Goal: Transaction & Acquisition: Purchase product/service

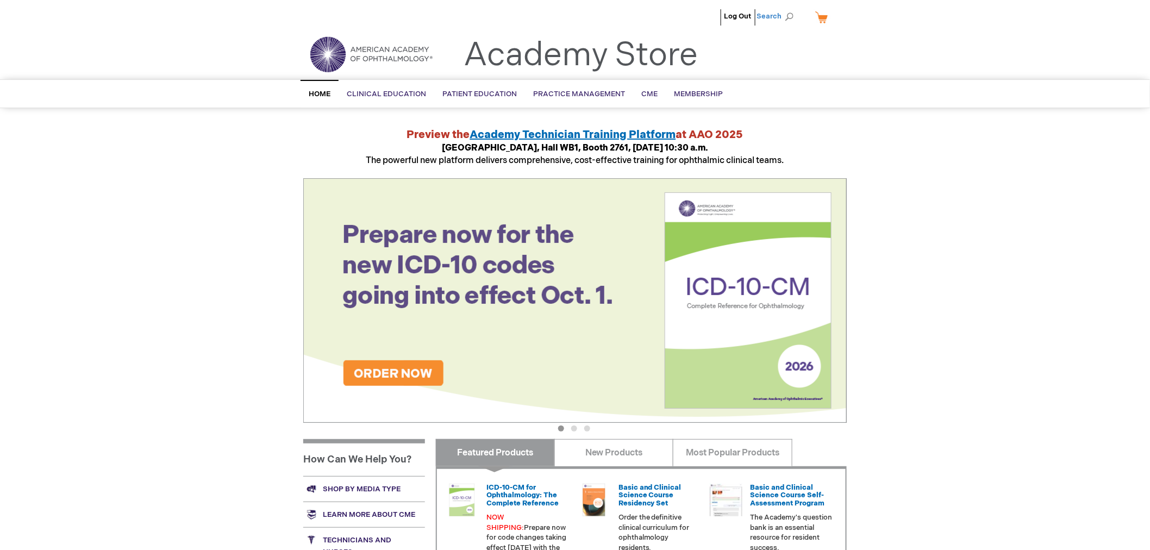
click at [786, 14] on span "Search" at bounding box center [776, 16] width 41 height 22
click at [705, 17] on input "Search" at bounding box center [726, 16] width 112 height 17
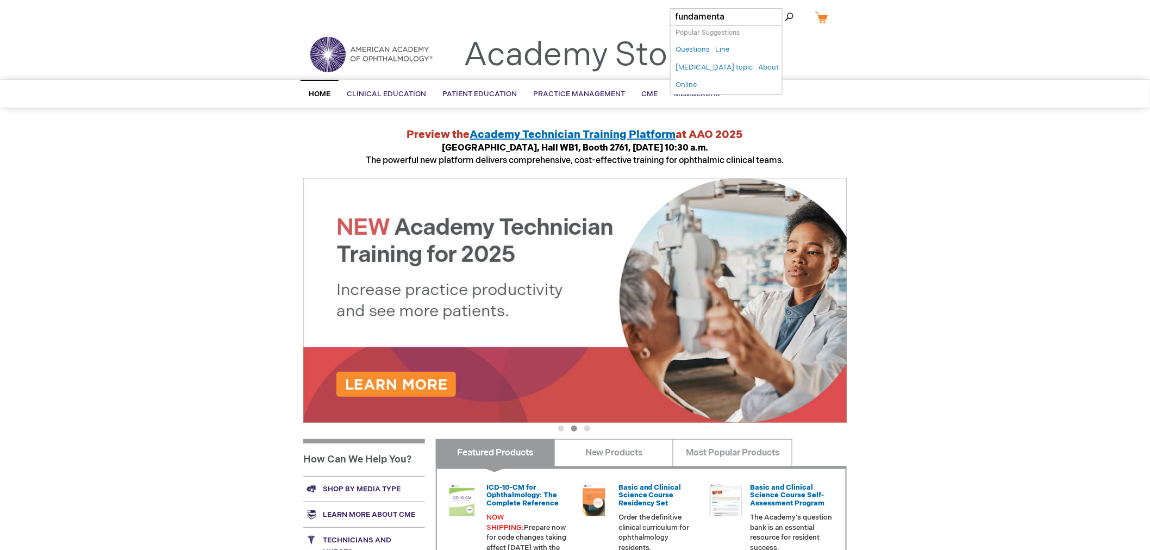
type input "fundamental"
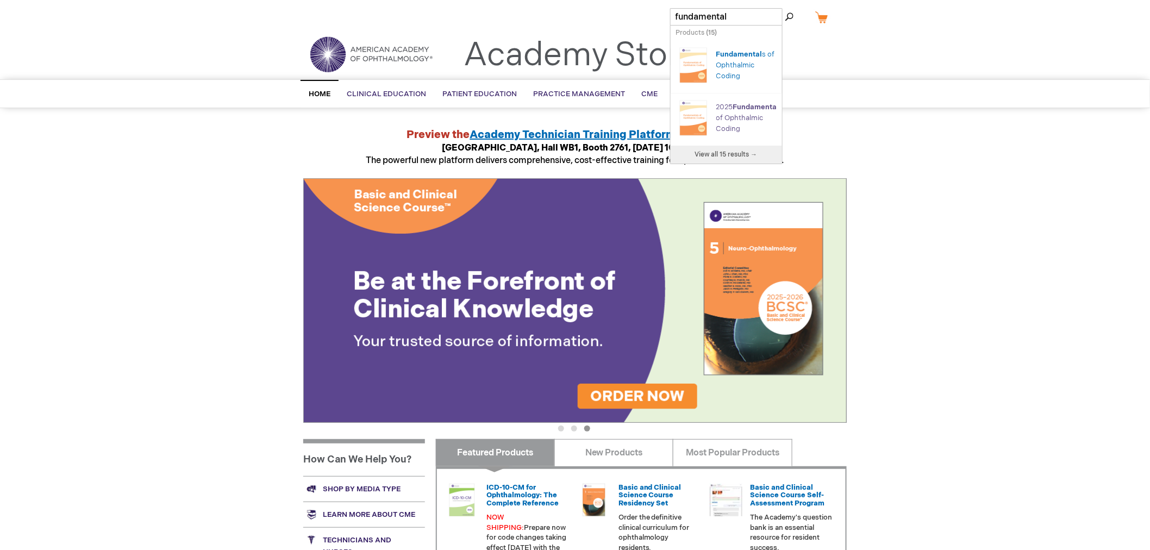
click at [733, 109] on span "Fundamental" at bounding box center [756, 107] width 46 height 9
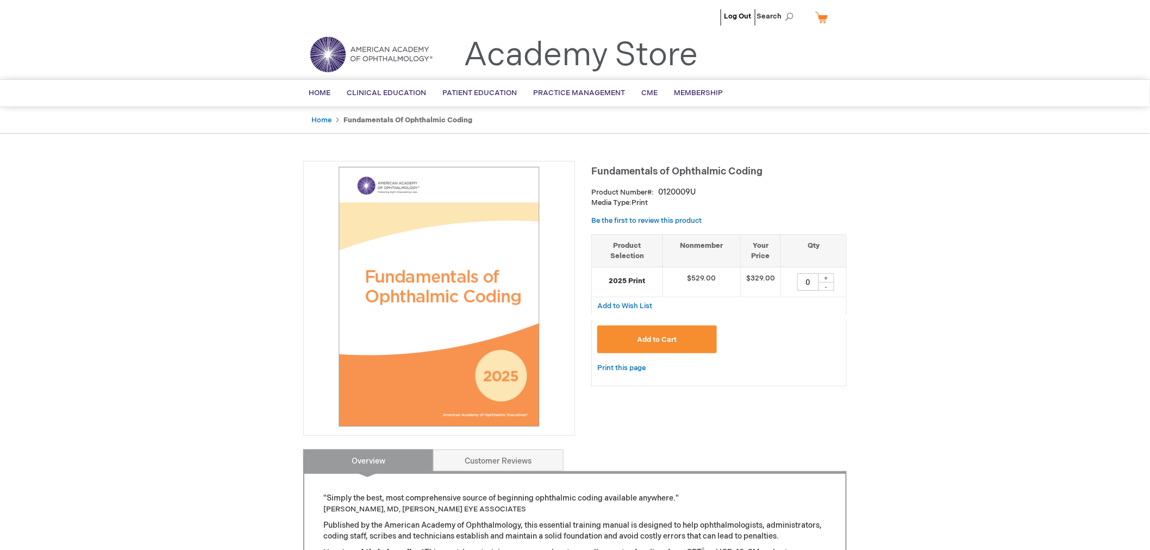
click at [667, 345] on button "Add to Cart" at bounding box center [657, 339] width 120 height 28
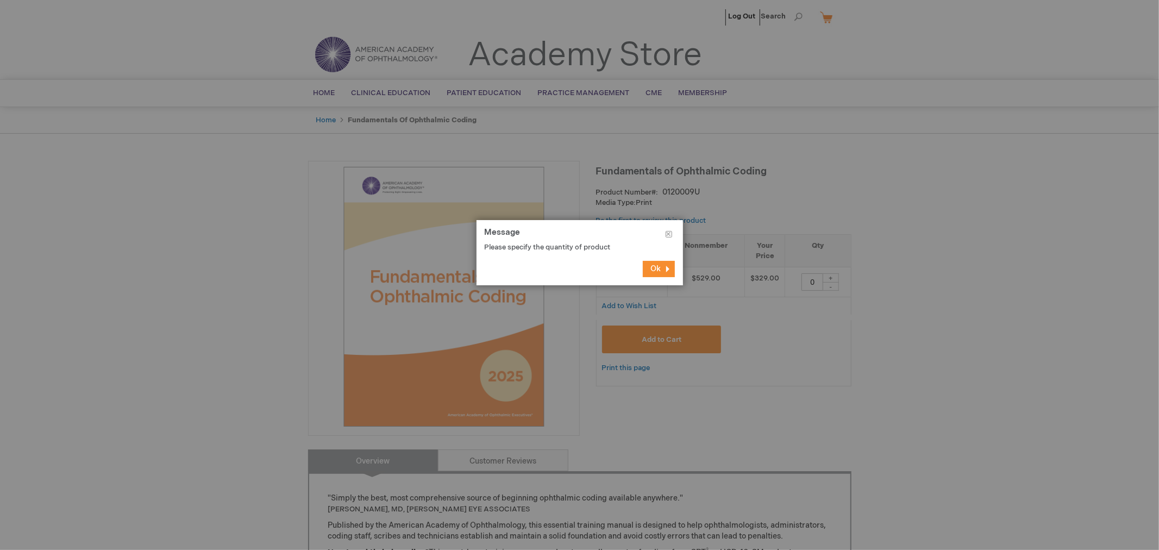
click at [665, 264] on button "Ok" at bounding box center [659, 269] width 32 height 16
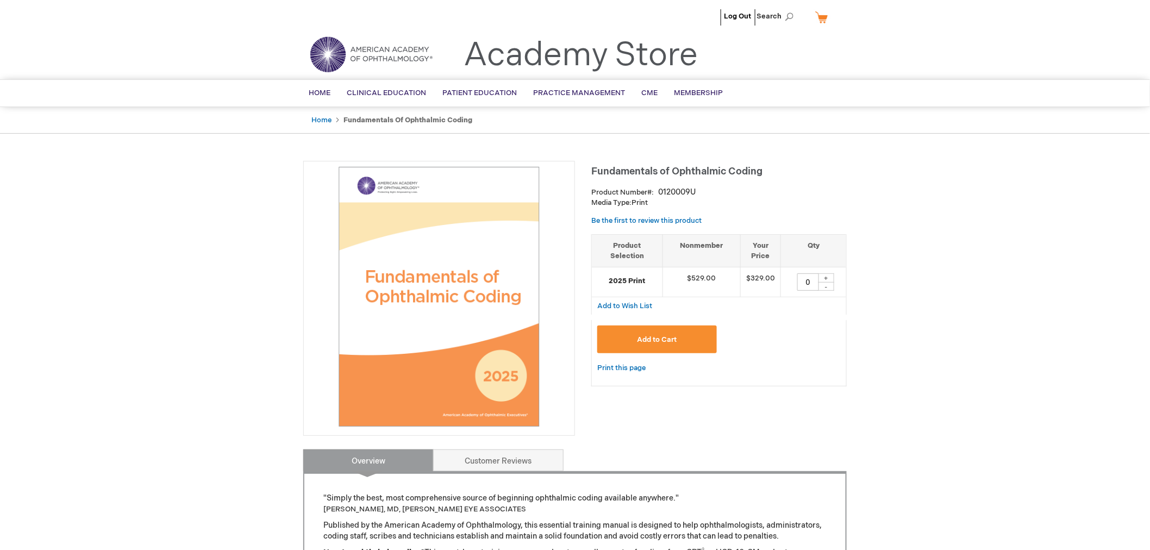
click at [824, 277] on div "+" at bounding box center [826, 277] width 16 height 9
type input "1"
click at [652, 337] on span "Add to Cart" at bounding box center [657, 339] width 40 height 9
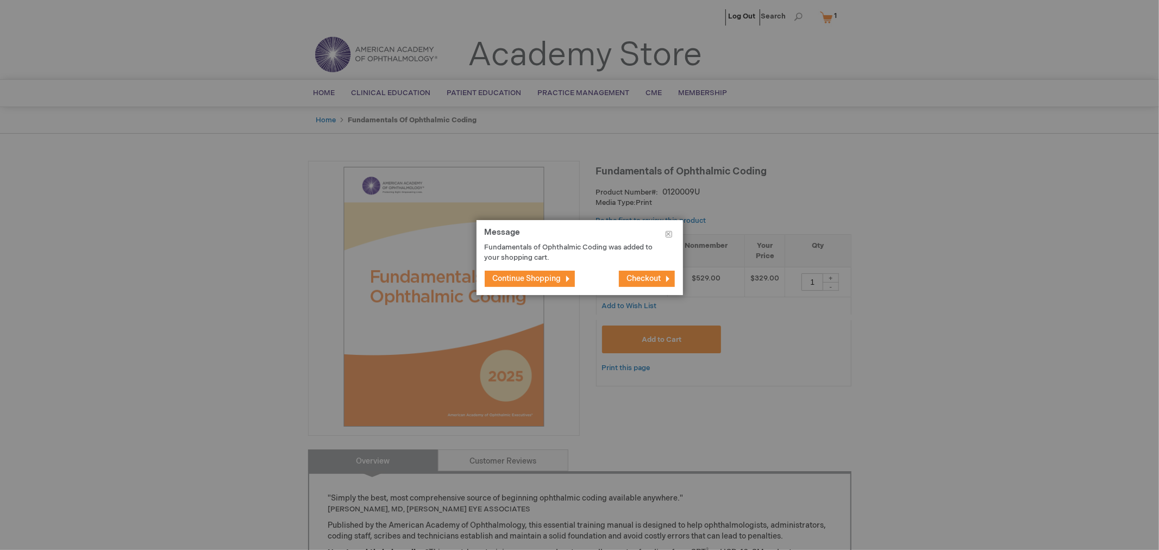
click at [531, 279] on span "Continue Shopping" at bounding box center [527, 278] width 68 height 9
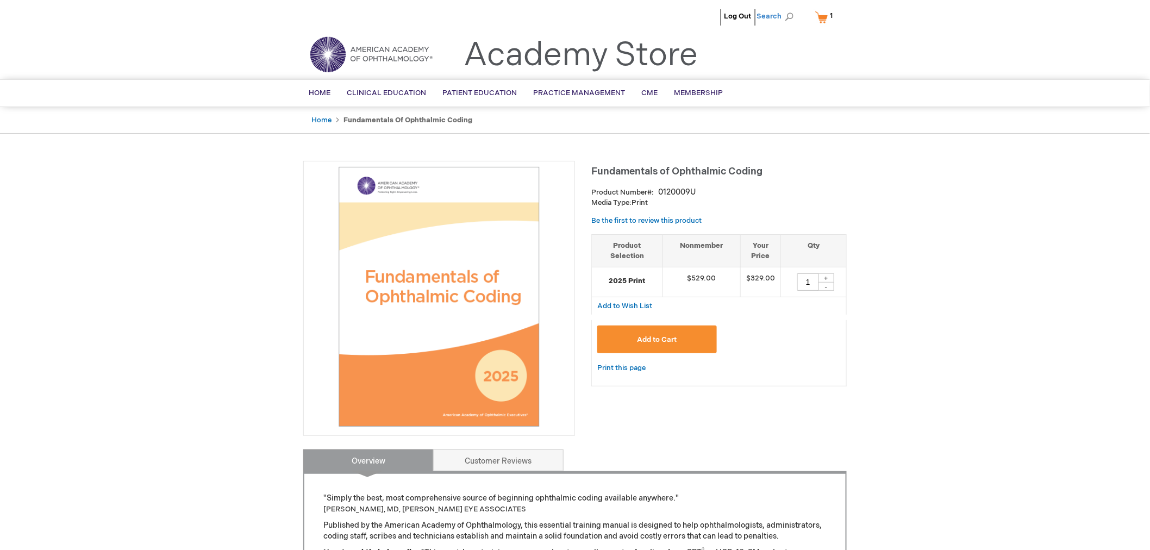
click at [775, 16] on span "Search" at bounding box center [776, 16] width 41 height 22
click at [704, 11] on input "Search" at bounding box center [726, 16] width 112 height 17
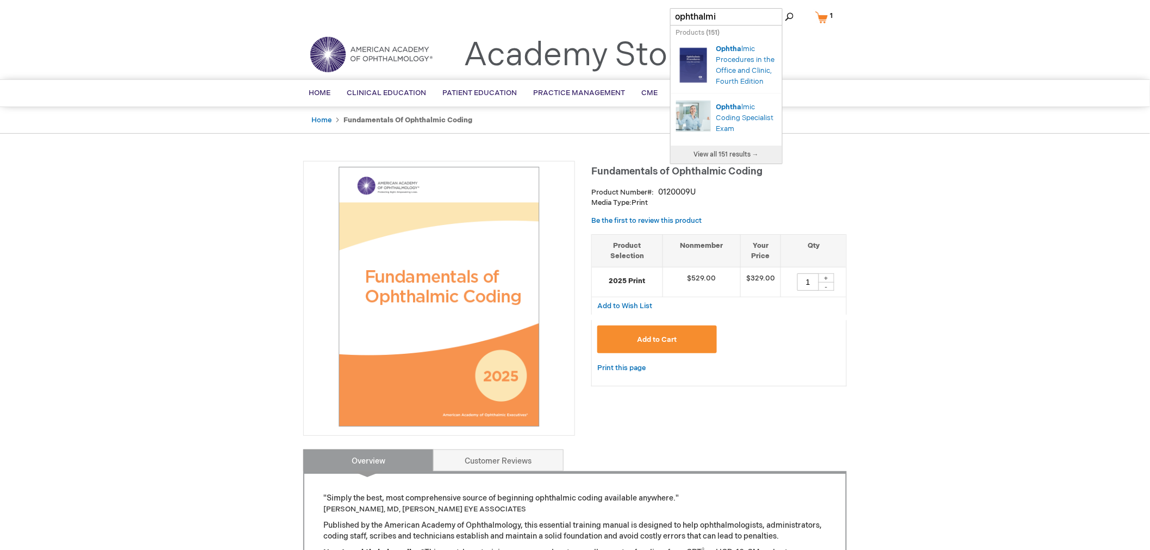
type input "ophthalmic"
click at [730, 62] on span "Ophthalmic" at bounding box center [736, 59] width 41 height 9
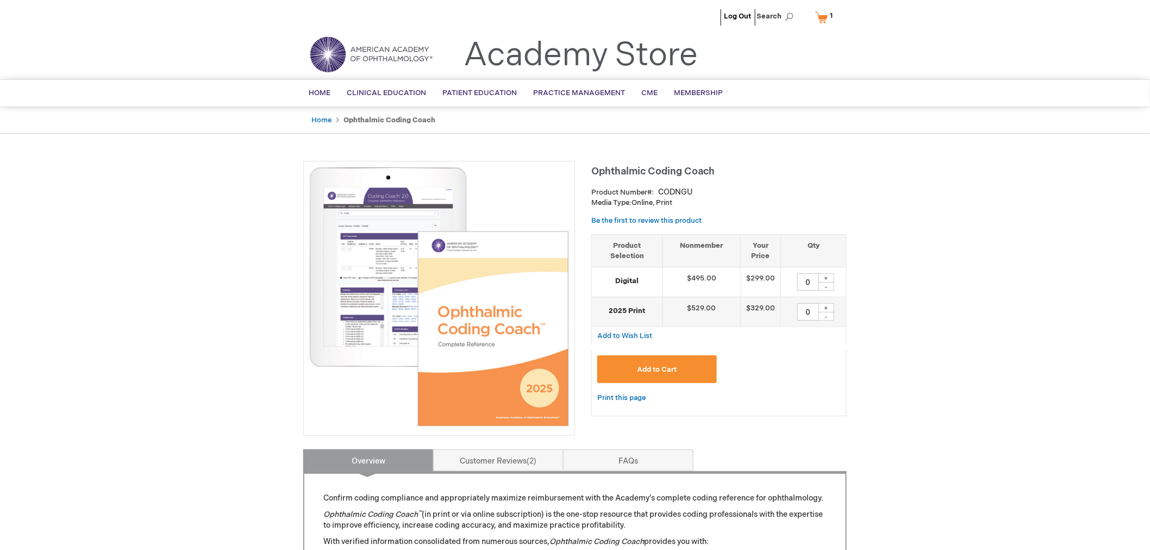
click at [827, 17] on link "My Cart 1 1 items" at bounding box center [826, 17] width 27 height 19
